Goal: Task Accomplishment & Management: Use online tool/utility

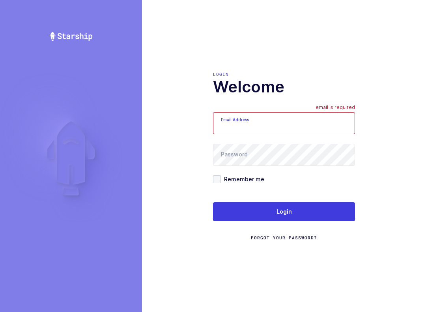
scroll to position [8, 0]
type input "mundo@janustrade.com"
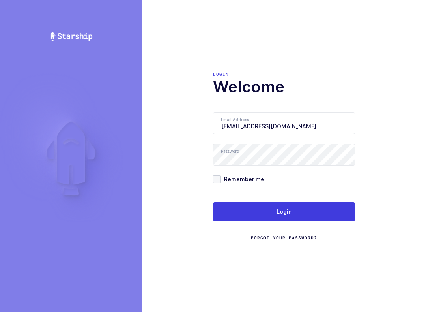
click at [323, 207] on button "Login" at bounding box center [284, 211] width 142 height 19
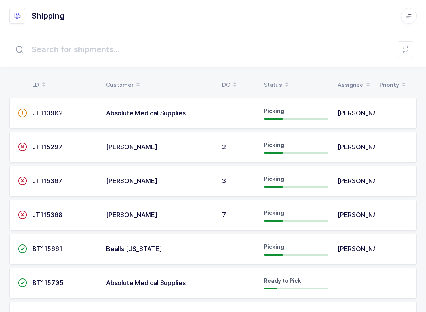
click at [397, 50] on input "text" at bounding box center [213, 49] width 408 height 25
click at [405, 50] on icon at bounding box center [406, 49] width 6 height 6
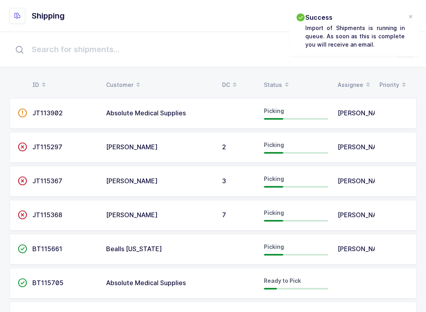
click at [275, 82] on div "Status" at bounding box center [296, 84] width 64 height 13
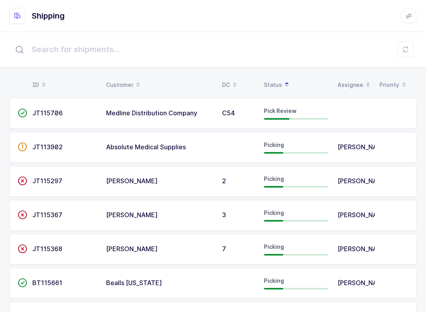
click at [271, 109] on span "Pick Review" at bounding box center [280, 110] width 33 height 7
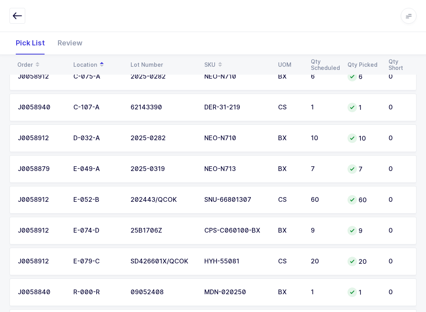
scroll to position [449, 0]
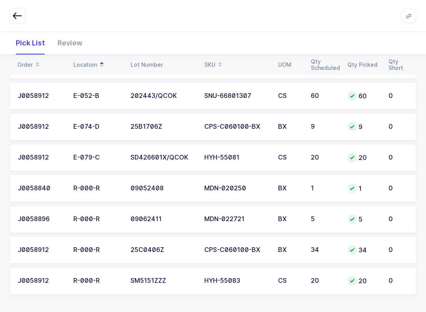
click at [67, 40] on div "Review" at bounding box center [70, 43] width 38 height 23
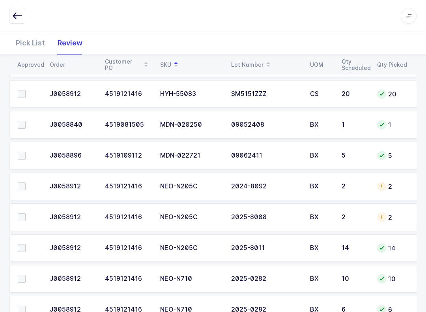
scroll to position [314, 0]
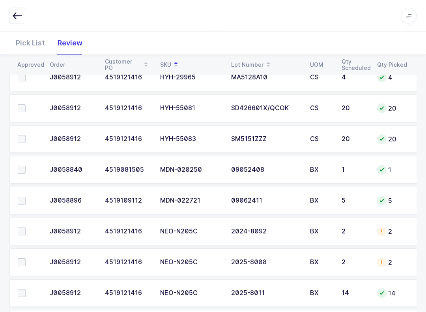
click at [26, 197] on label at bounding box center [29, 201] width 23 height 8
click at [26, 197] on input "checkbox" at bounding box center [26, 197] width 0 height 0
click at [24, 170] on span at bounding box center [22, 170] width 8 height 8
click at [26, 166] on input "checkbox" at bounding box center [26, 166] width 0 height 0
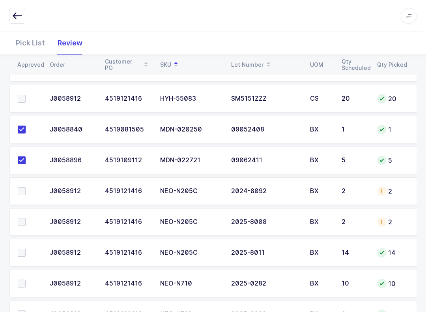
scroll to position [370, 0]
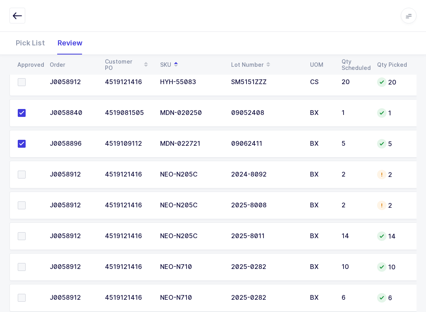
click at [13, 167] on td at bounding box center [27, 175] width 36 height 28
click at [23, 197] on td at bounding box center [27, 206] width 36 height 28
click at [24, 207] on span at bounding box center [22, 206] width 8 height 8
click at [26, 202] on input "checkbox" at bounding box center [26, 202] width 0 height 0
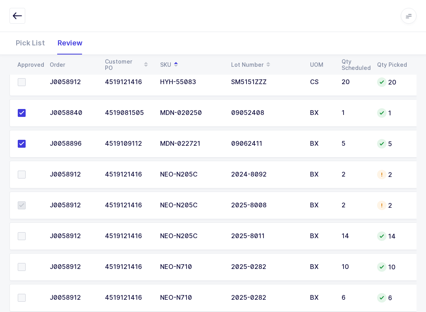
click at [24, 172] on span at bounding box center [22, 175] width 8 height 8
click at [26, 171] on input "checkbox" at bounding box center [26, 171] width 0 height 0
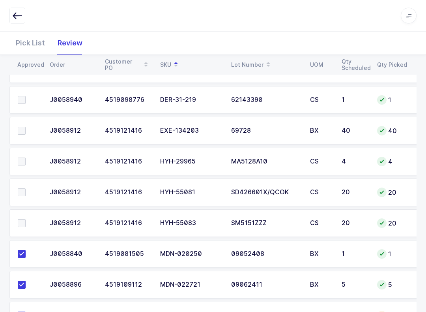
scroll to position [205, 0]
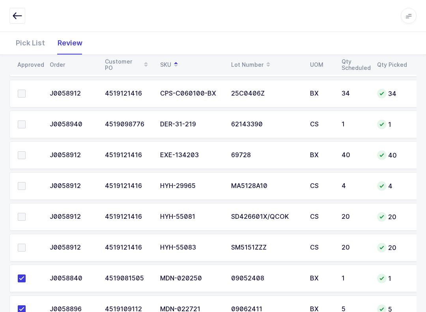
click at [24, 246] on span at bounding box center [22, 248] width 8 height 8
click at [26, 244] on input "checkbox" at bounding box center [26, 244] width 0 height 0
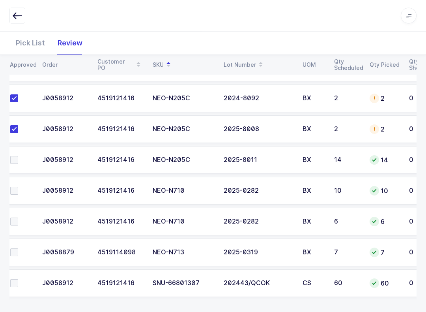
scroll to position [449, 0]
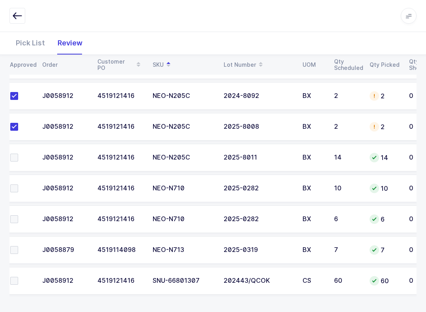
click at [18, 246] on span at bounding box center [14, 250] width 8 height 8
click at [18, 246] on input "checkbox" at bounding box center [18, 246] width 0 height 0
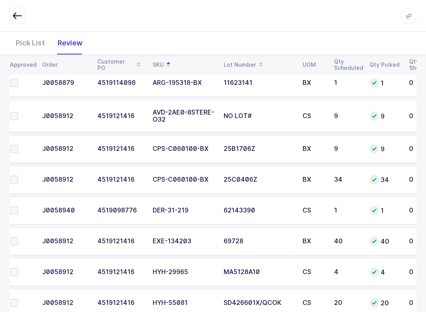
scroll to position [56, 0]
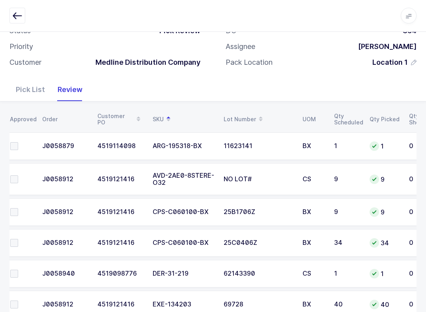
click at [22, 210] on label at bounding box center [21, 212] width 23 height 8
click at [18, 208] on input "checkbox" at bounding box center [18, 208] width 0 height 0
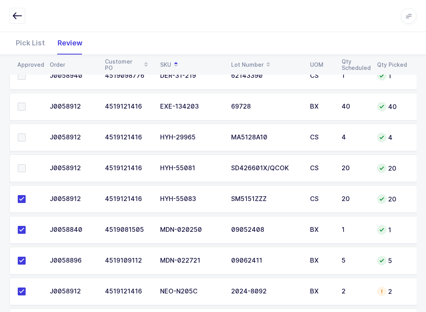
scroll to position [0, 0]
click at [23, 165] on span at bounding box center [22, 168] width 8 height 8
click at [26, 164] on input "checkbox" at bounding box center [26, 164] width 0 height 0
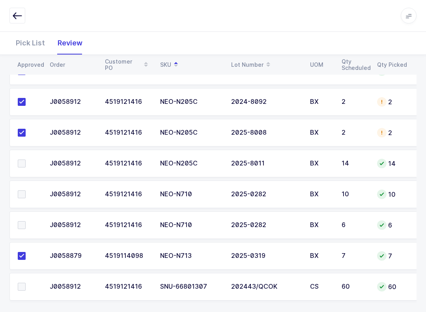
scroll to position [449, 0]
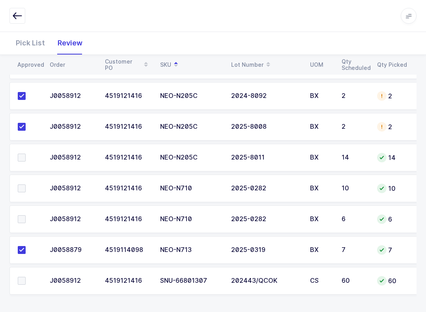
click at [26, 280] on label at bounding box center [29, 281] width 23 height 8
click at [26, 277] on input "checkbox" at bounding box center [26, 277] width 0 height 0
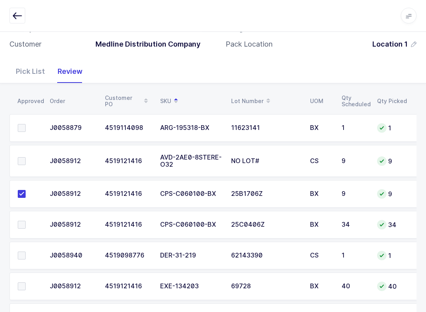
scroll to position [59, 0]
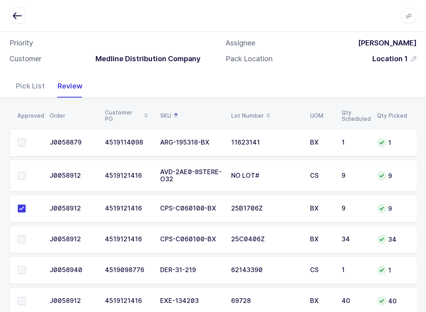
click at [337, 250] on td "BX" at bounding box center [322, 240] width 32 height 28
click at [27, 172] on label at bounding box center [29, 176] width 23 height 8
click at [26, 172] on input "checkbox" at bounding box center [26, 172] width 0 height 0
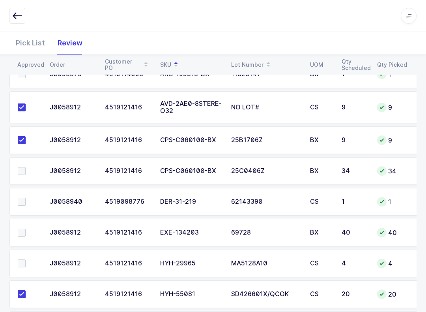
scroll to position [160, 0]
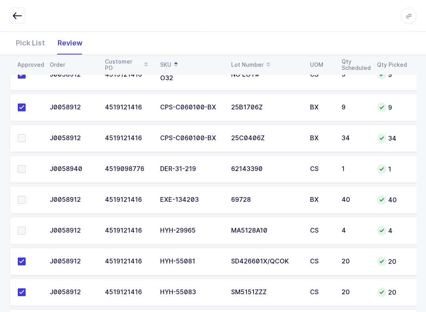
click at [25, 165] on span at bounding box center [22, 169] width 8 height 8
click at [26, 165] on input "checkbox" at bounding box center [26, 165] width 0 height 0
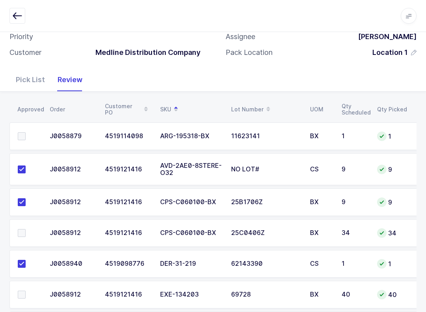
scroll to position [63, 0]
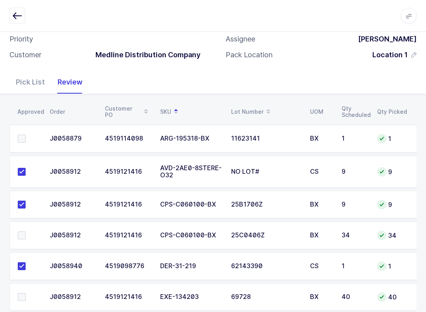
click at [27, 135] on label at bounding box center [29, 139] width 23 height 8
click at [26, 135] on input "checkbox" at bounding box center [26, 135] width 0 height 0
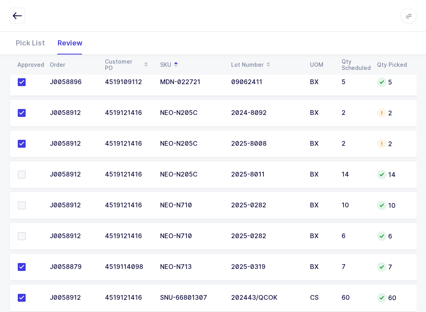
scroll to position [449, 0]
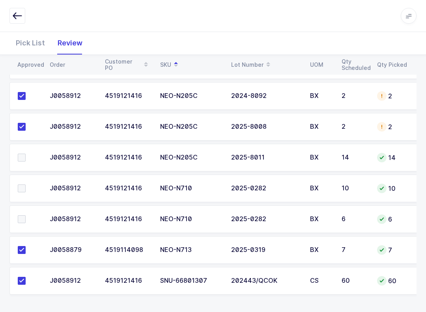
click at [28, 212] on td at bounding box center [27, 219] width 36 height 28
click at [27, 220] on label at bounding box center [29, 219] width 23 height 8
click at [26, 215] on input "checkbox" at bounding box center [26, 215] width 0 height 0
click at [30, 189] on label at bounding box center [29, 188] width 23 height 8
click at [26, 184] on input "checkbox" at bounding box center [26, 184] width 0 height 0
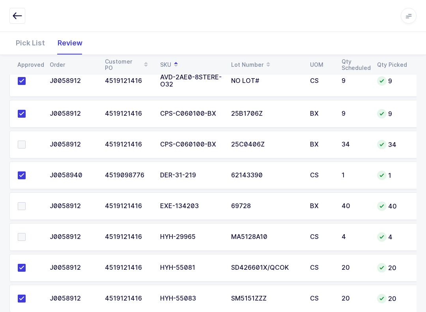
scroll to position [152, 0]
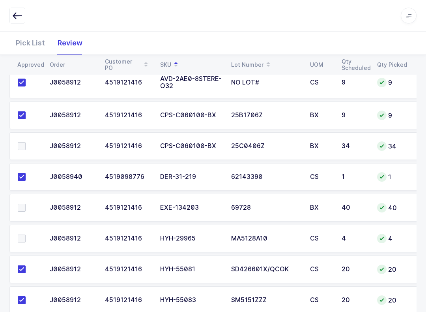
click at [19, 208] on span at bounding box center [22, 208] width 8 height 8
click at [26, 204] on input "checkbox" at bounding box center [26, 204] width 0 height 0
click at [23, 143] on span at bounding box center [22, 146] width 8 height 8
click at [26, 142] on input "checkbox" at bounding box center [26, 142] width 0 height 0
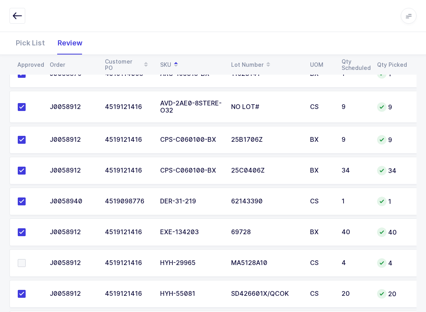
scroll to position [177, 0]
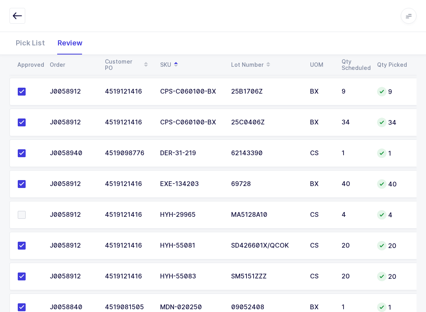
click at [26, 211] on label at bounding box center [29, 215] width 23 height 8
click at [26, 211] on input "checkbox" at bounding box center [26, 211] width 0 height 0
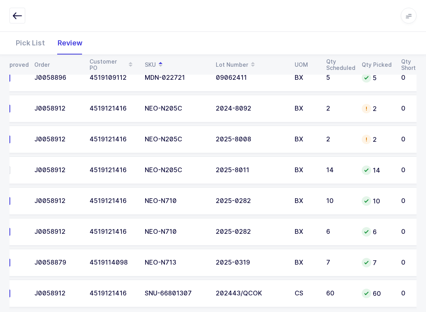
scroll to position [436, 0]
click at [13, 167] on label at bounding box center [13, 171] width 23 height 8
click at [10, 167] on input "checkbox" at bounding box center [10, 167] width 0 height 0
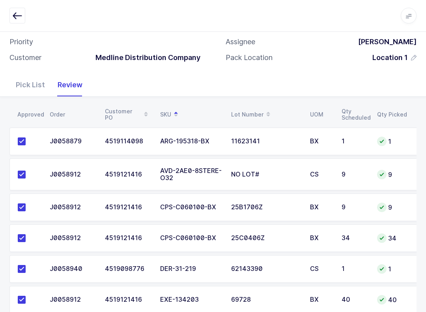
scroll to position [0, 0]
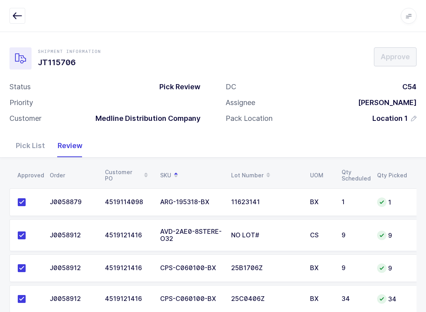
click at [21, 8] on button "button" at bounding box center [17, 16] width 16 height 16
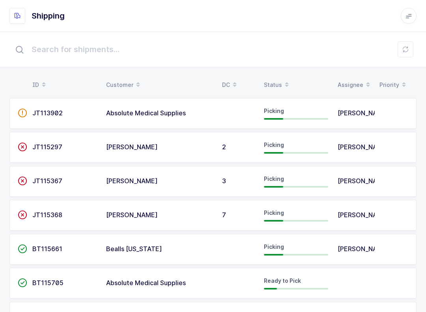
click at [406, 49] on icon at bounding box center [406, 49] width 6 height 6
click at [407, 50] on icon at bounding box center [406, 49] width 6 height 6
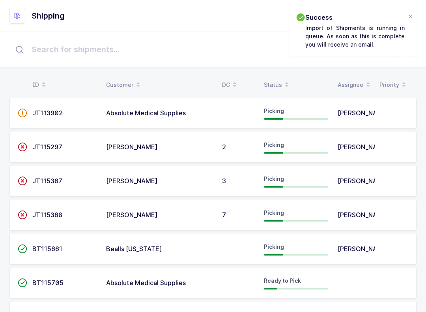
click at [282, 82] on span at bounding box center [286, 84] width 9 height 13
